Goal: Navigation & Orientation: Find specific page/section

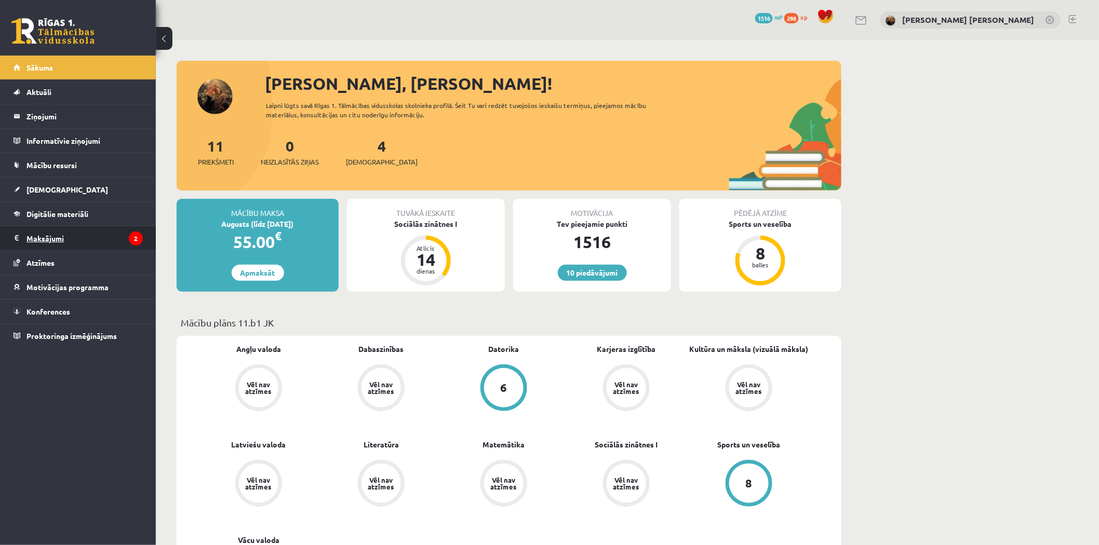
click at [37, 241] on legend "Maksājumi 2" at bounding box center [84, 238] width 116 height 24
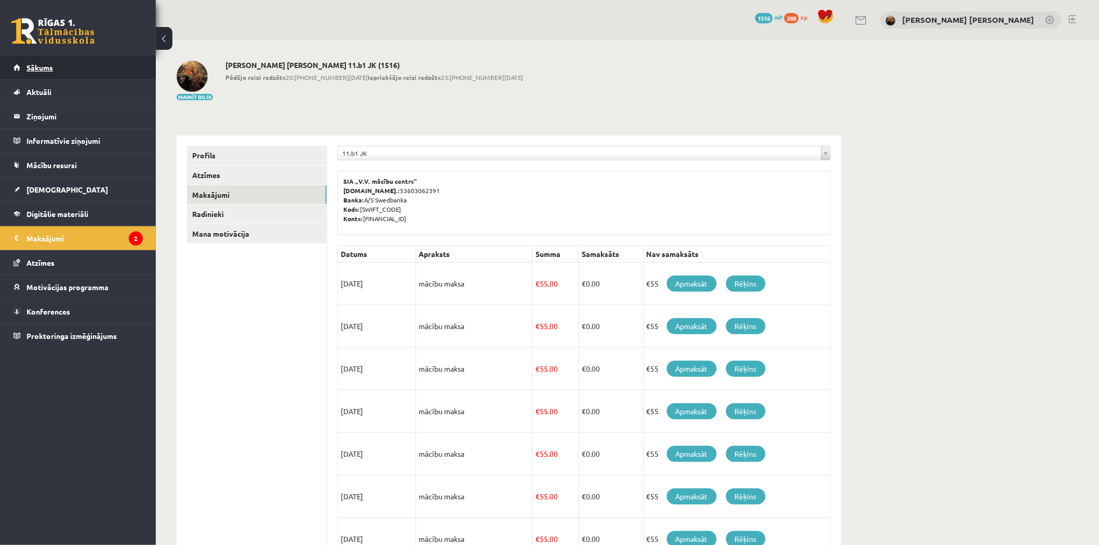
click at [61, 70] on link "Sākums" at bounding box center [78, 68] width 129 height 24
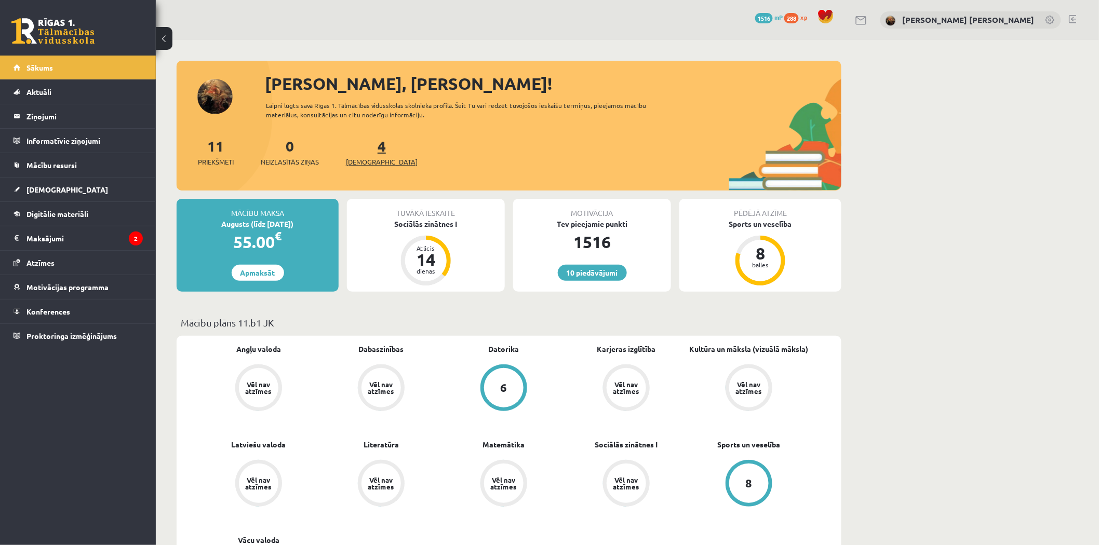
click at [367, 157] on span "[DEMOGRAPHIC_DATA]" at bounding box center [382, 162] width 72 height 10
